Goal: Navigation & Orientation: Find specific page/section

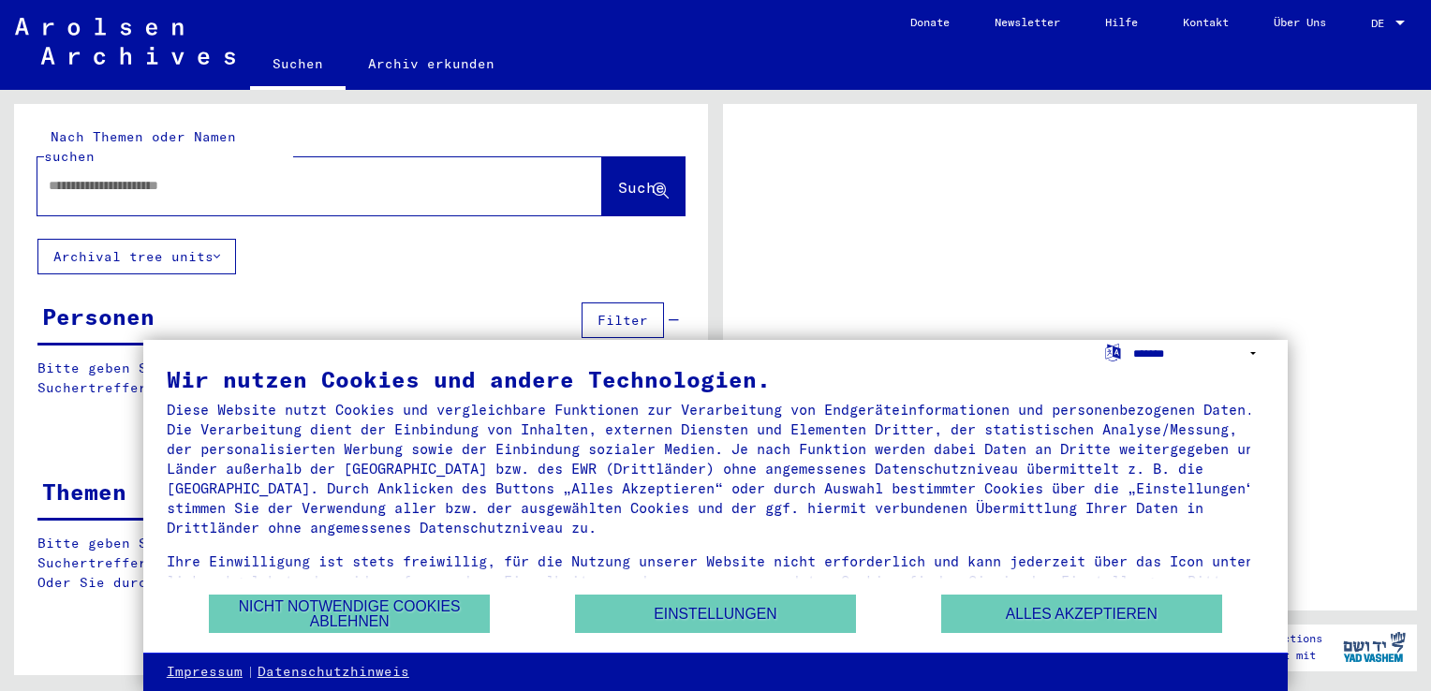
click at [1256, 353] on select "**********" at bounding box center [1198, 353] width 131 height 27
select select "*****"
click at [1133, 340] on select "**********" at bounding box center [1198, 353] width 131 height 27
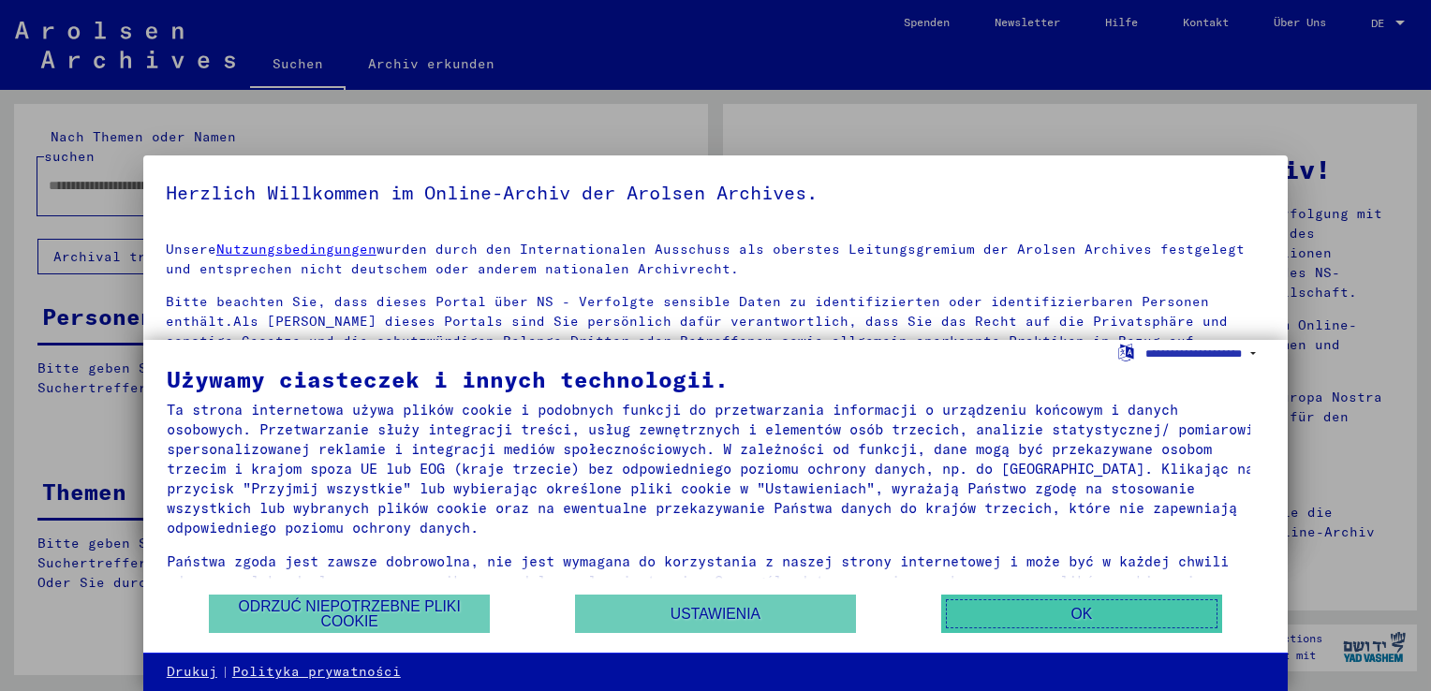
click at [1053, 628] on button "OK" at bounding box center [1081, 614] width 281 height 38
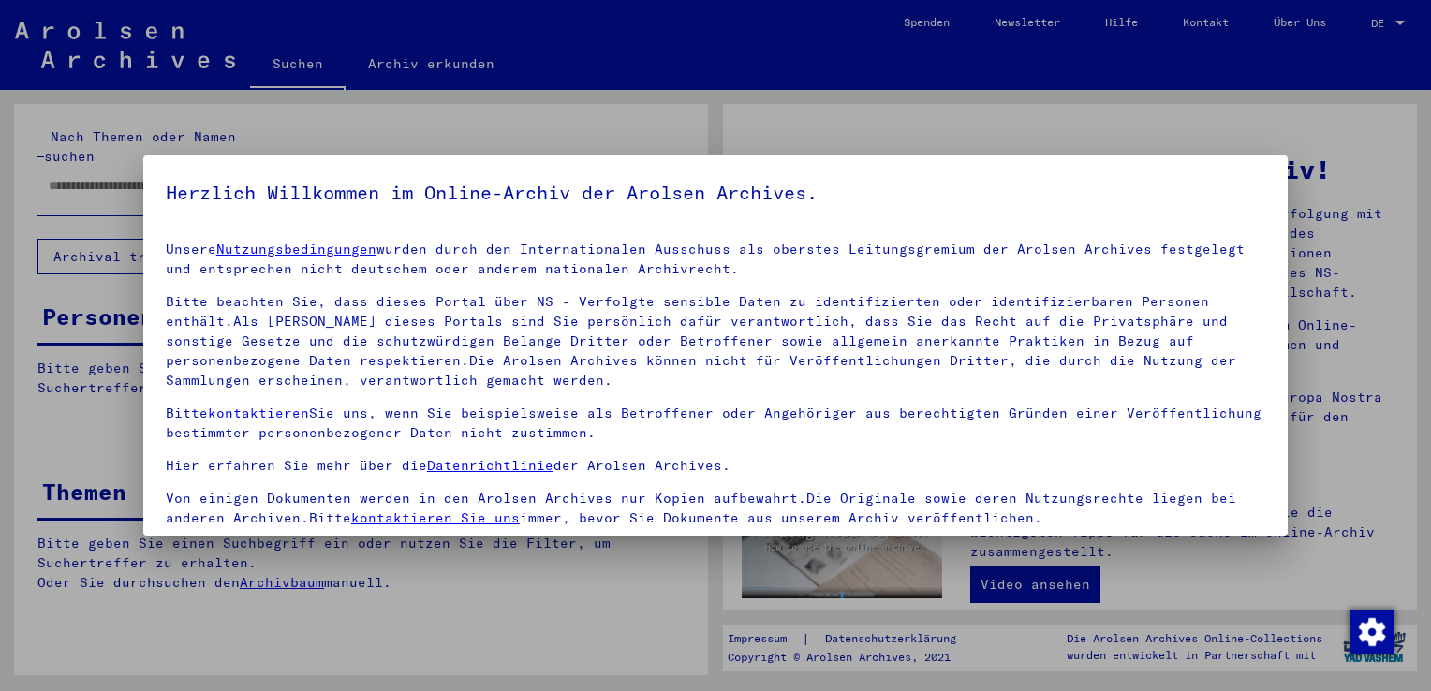
drag, startPoint x: 787, startPoint y: 133, endPoint x: 866, endPoint y: 127, distance: 78.8
click at [787, 132] on div at bounding box center [715, 345] width 1431 height 691
click at [1403, 18] on div at bounding box center [715, 345] width 1431 height 691
click at [1397, 19] on div at bounding box center [715, 345] width 1431 height 691
drag, startPoint x: 1396, startPoint y: 20, endPoint x: 1386, endPoint y: 58, distance: 39.7
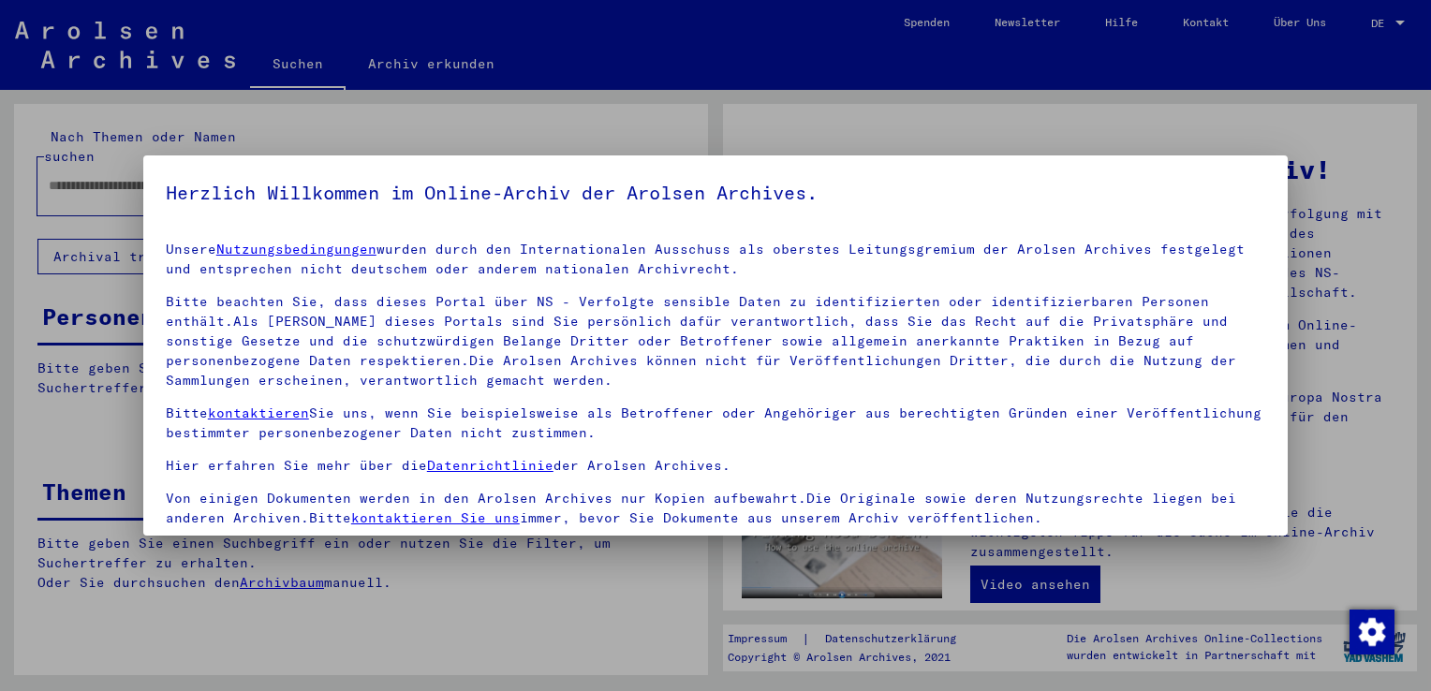
click at [1397, 20] on div at bounding box center [715, 345] width 1431 height 691
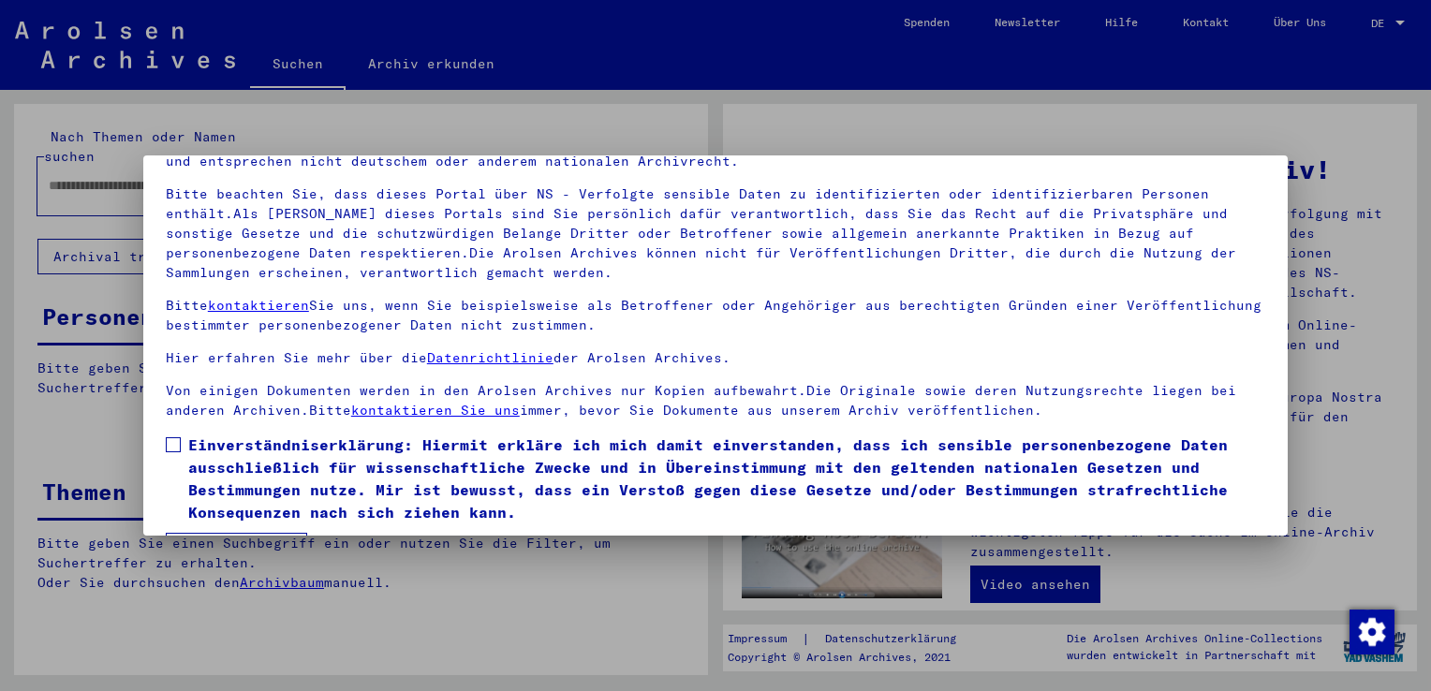
scroll to position [162, 0]
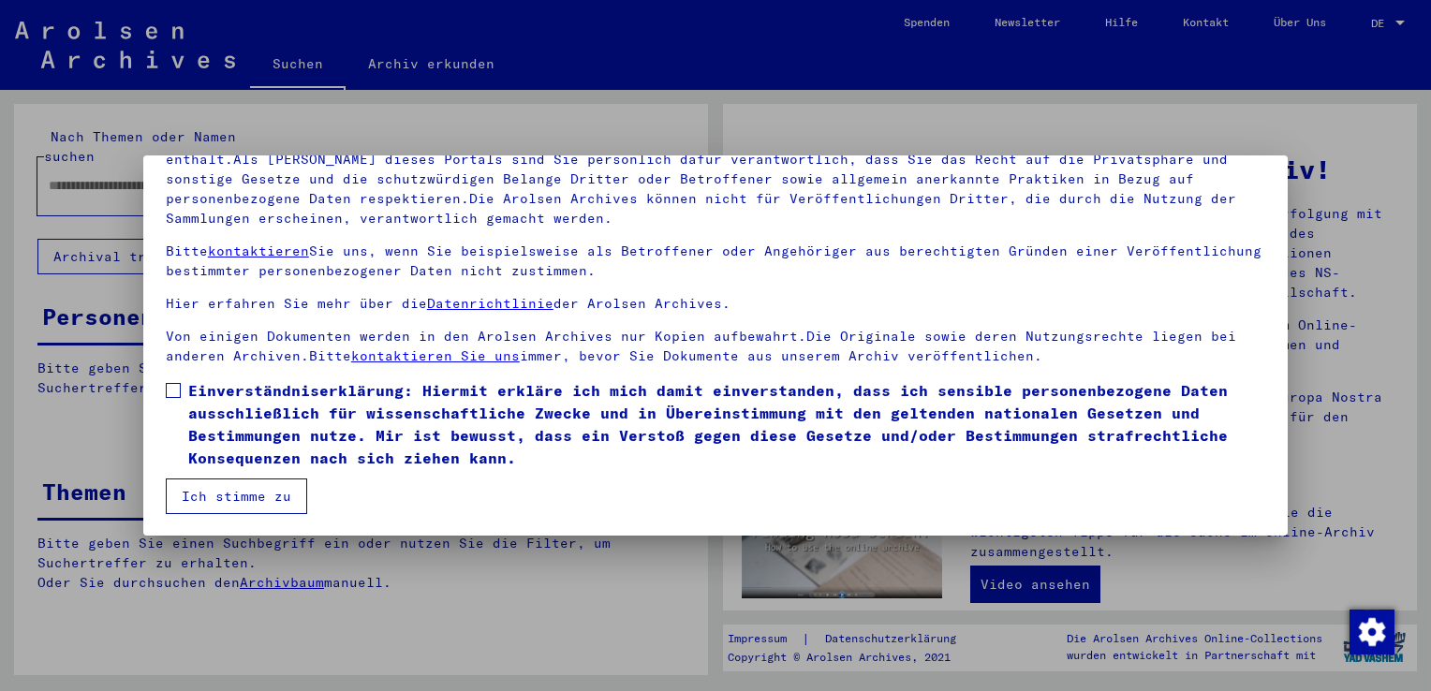
click at [168, 389] on span at bounding box center [173, 390] width 15 height 15
drag, startPoint x: 217, startPoint y: 489, endPoint x: 452, endPoint y: 470, distance: 235.8
click at [217, 489] on button "Ich stimme zu" at bounding box center [236, 496] width 141 height 36
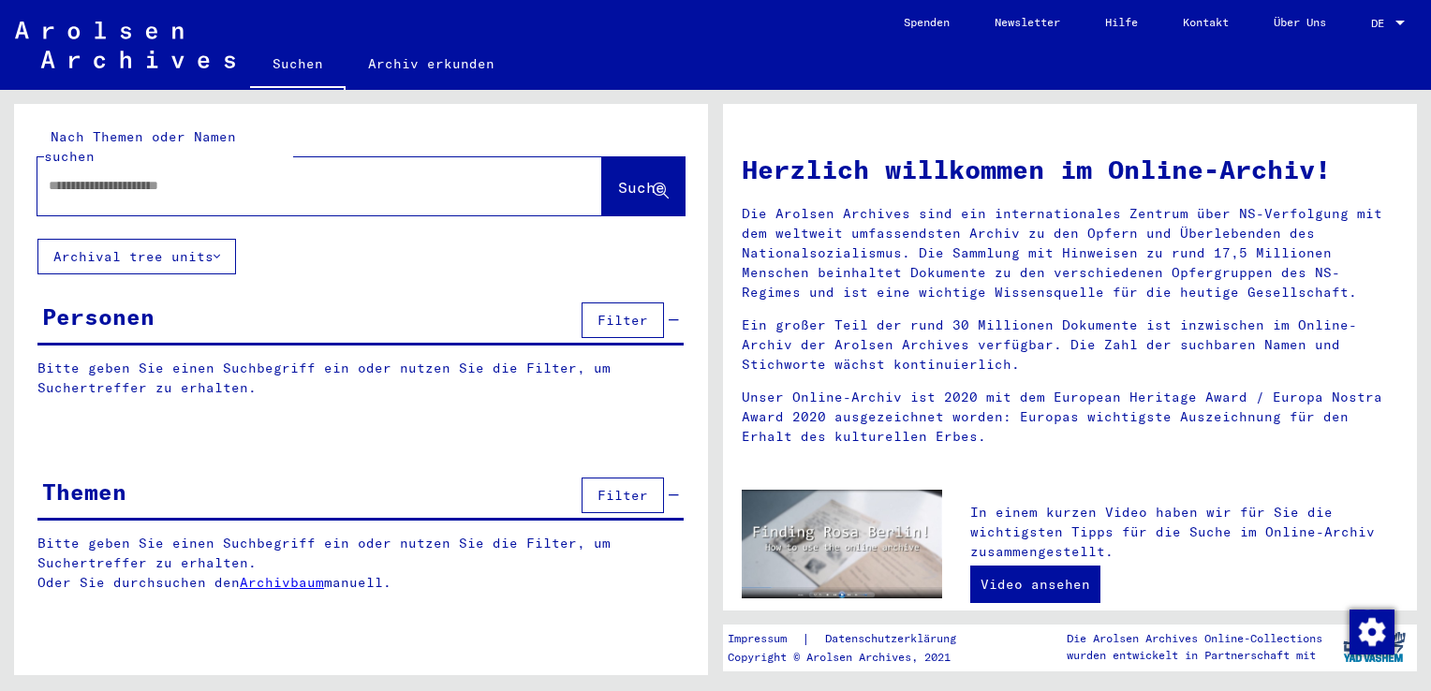
click at [1395, 13] on div "DE DE" at bounding box center [1389, 19] width 37 height 32
click at [1379, 33] on span "English" at bounding box center [1368, 34] width 76 height 34
